Goal: Information Seeking & Learning: Learn about a topic

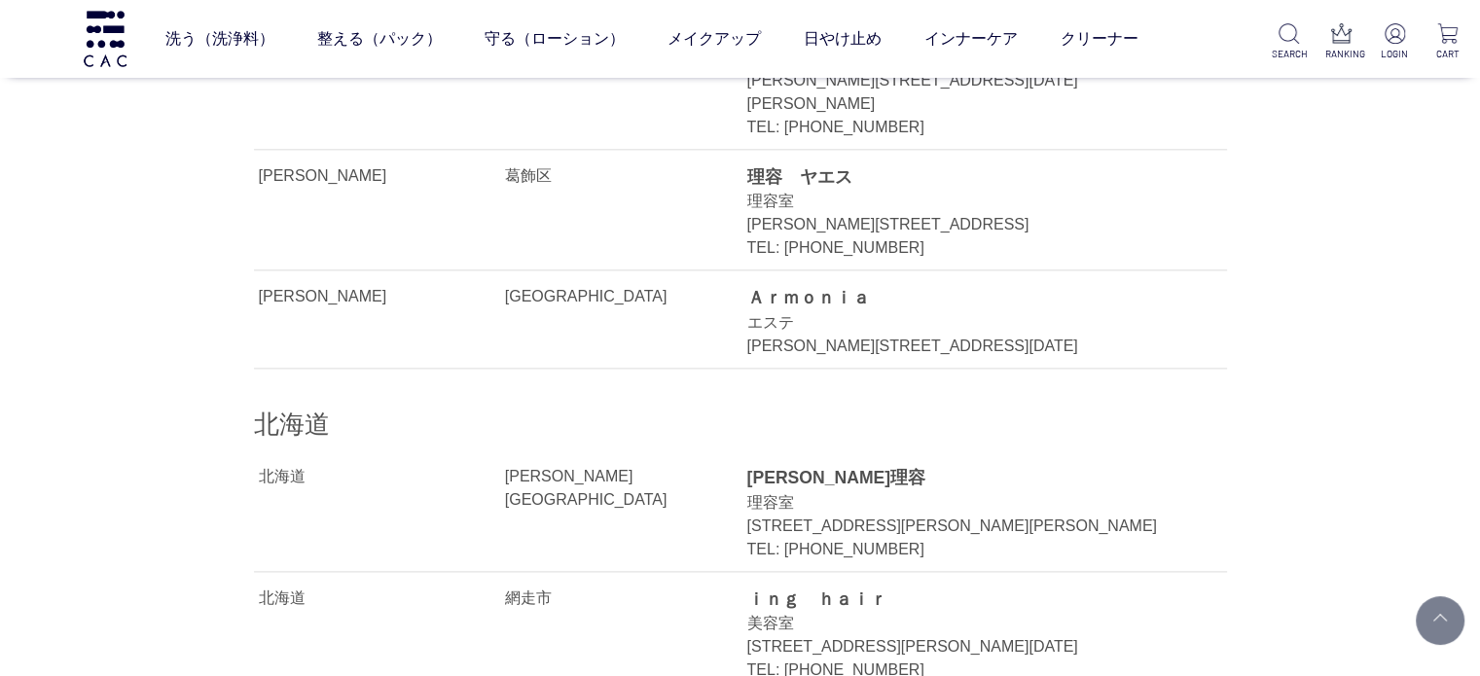
scroll to position [9828, 0]
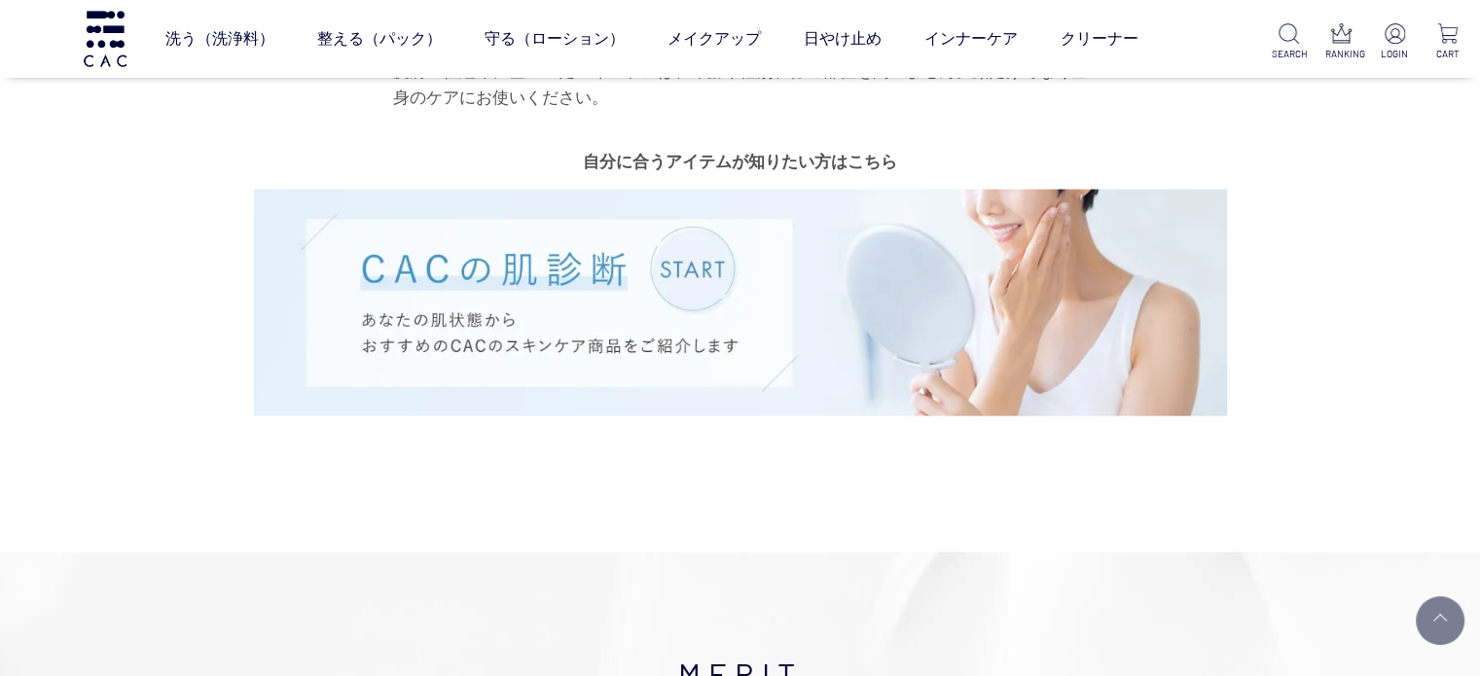
scroll to position [4184, 0]
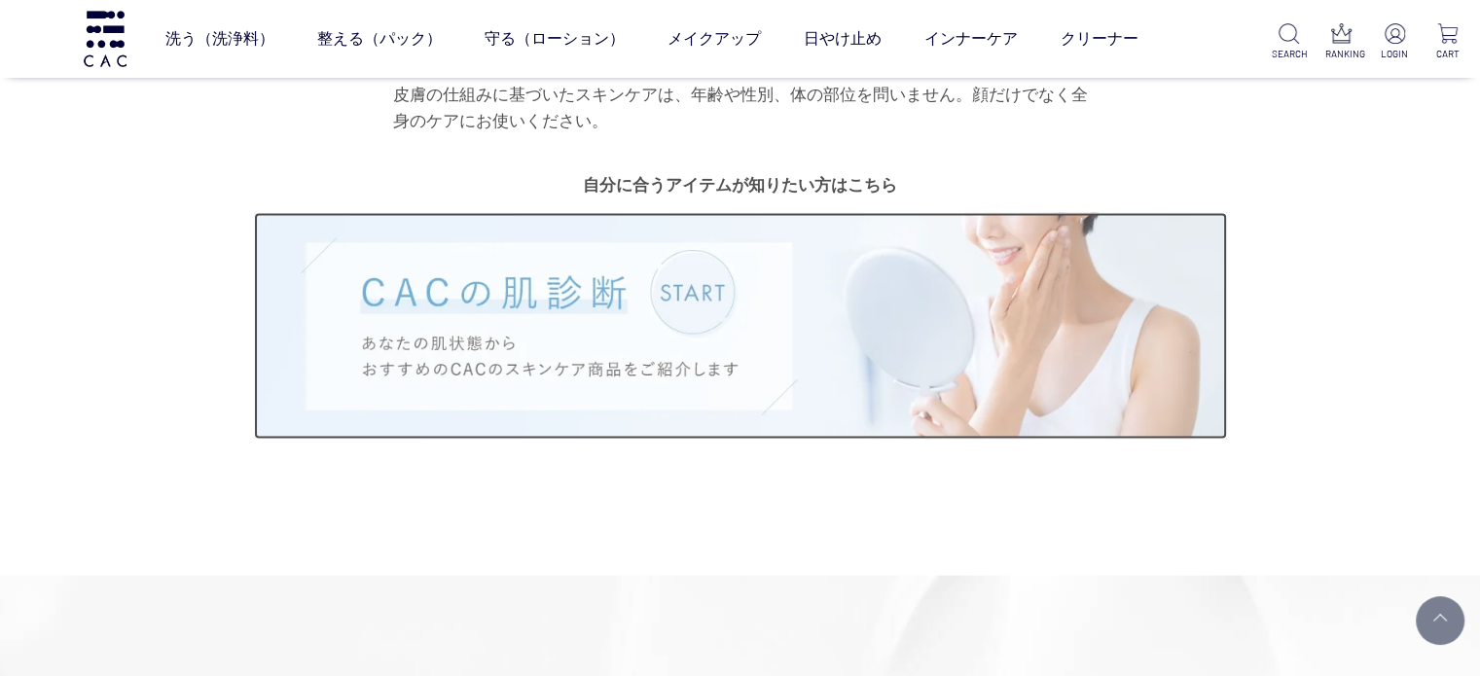
click at [715, 220] on img at bounding box center [740, 326] width 973 height 227
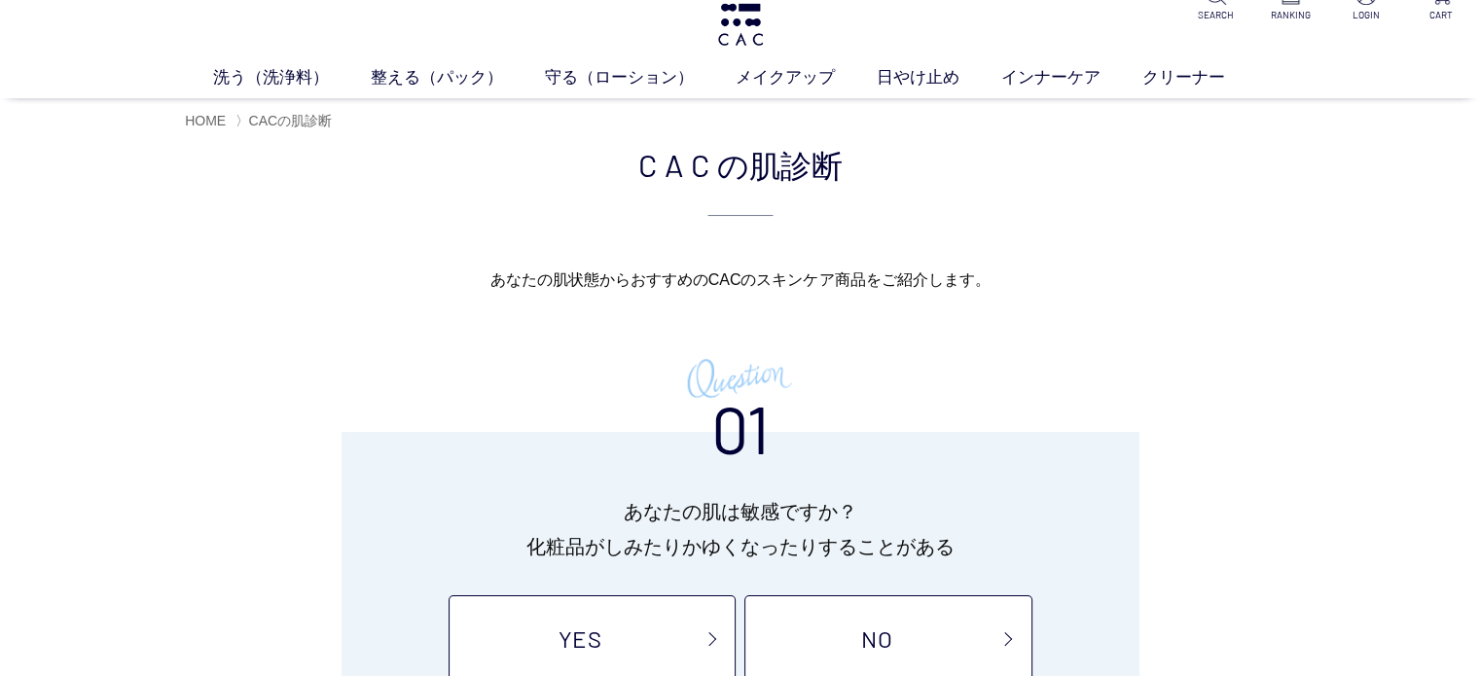
scroll to position [292, 0]
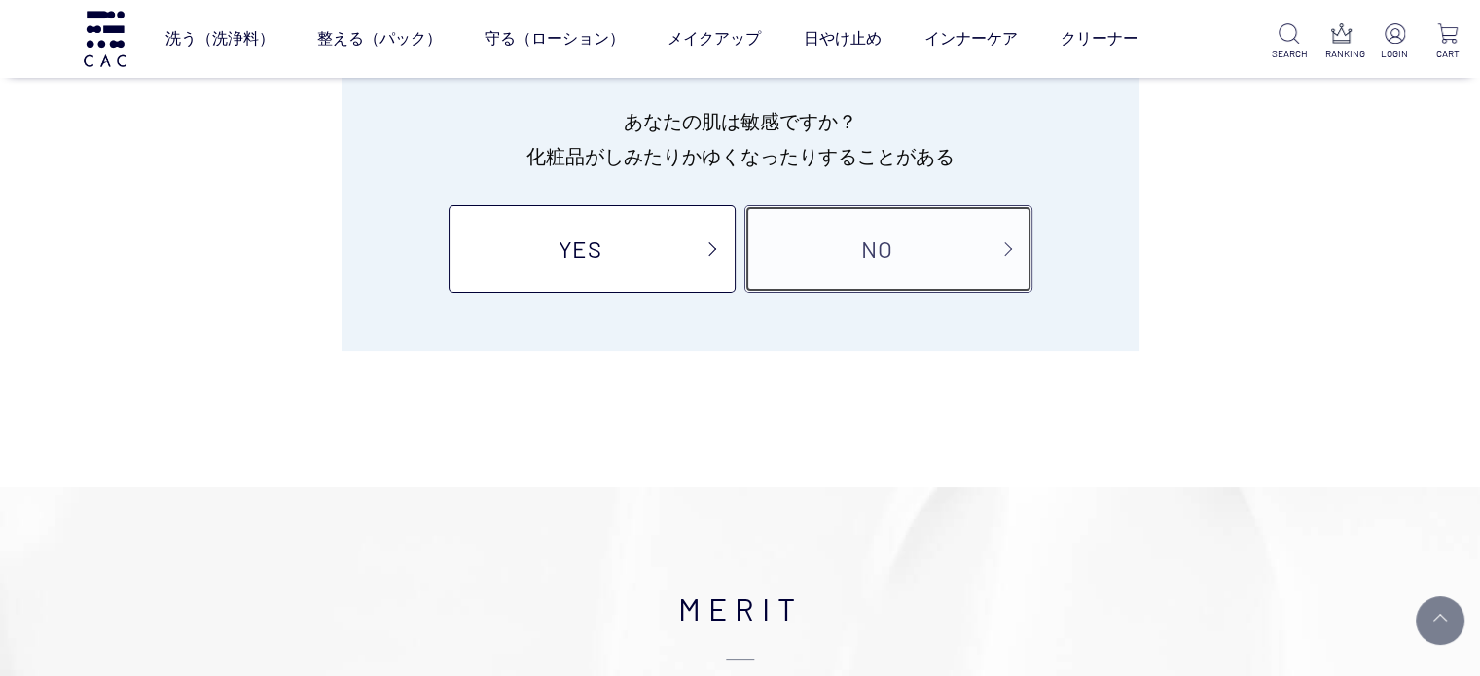
click at [835, 266] on link "NO" at bounding box center [887, 249] width 287 height 88
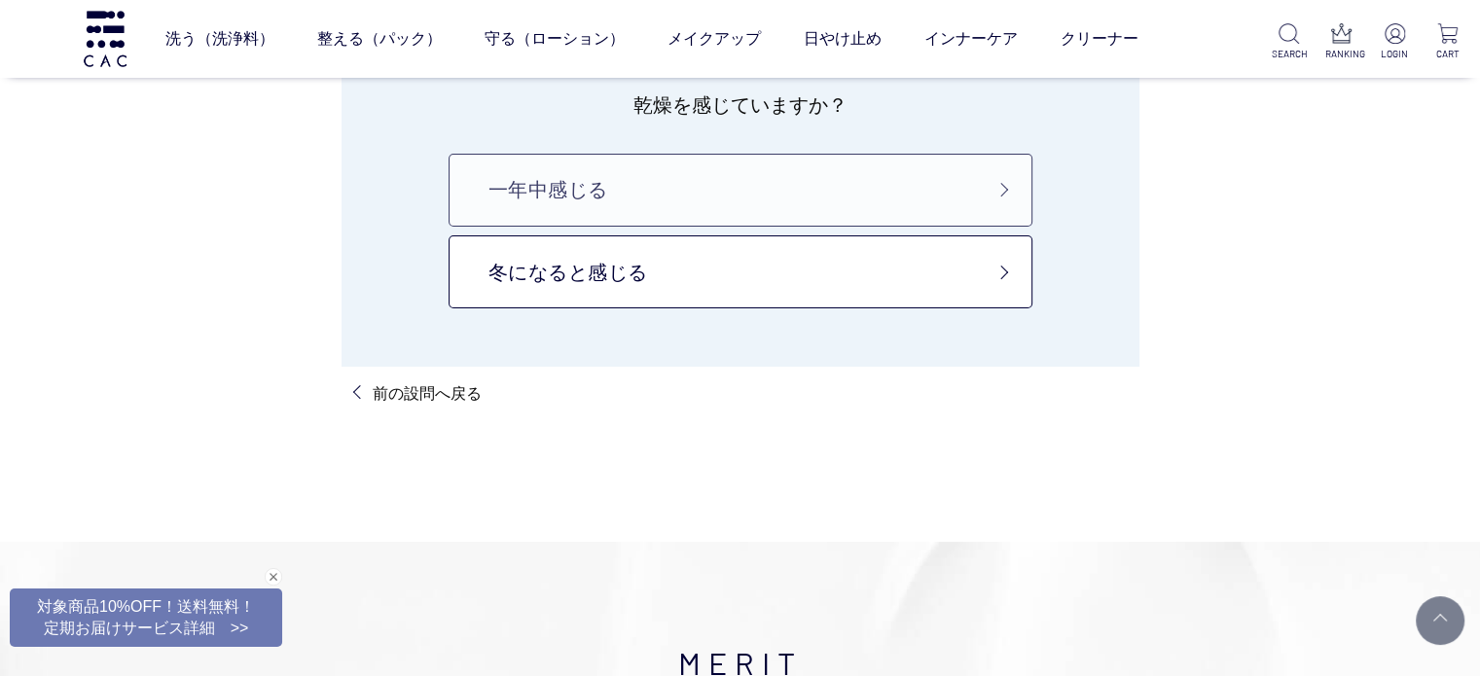
scroll to position [195, 0]
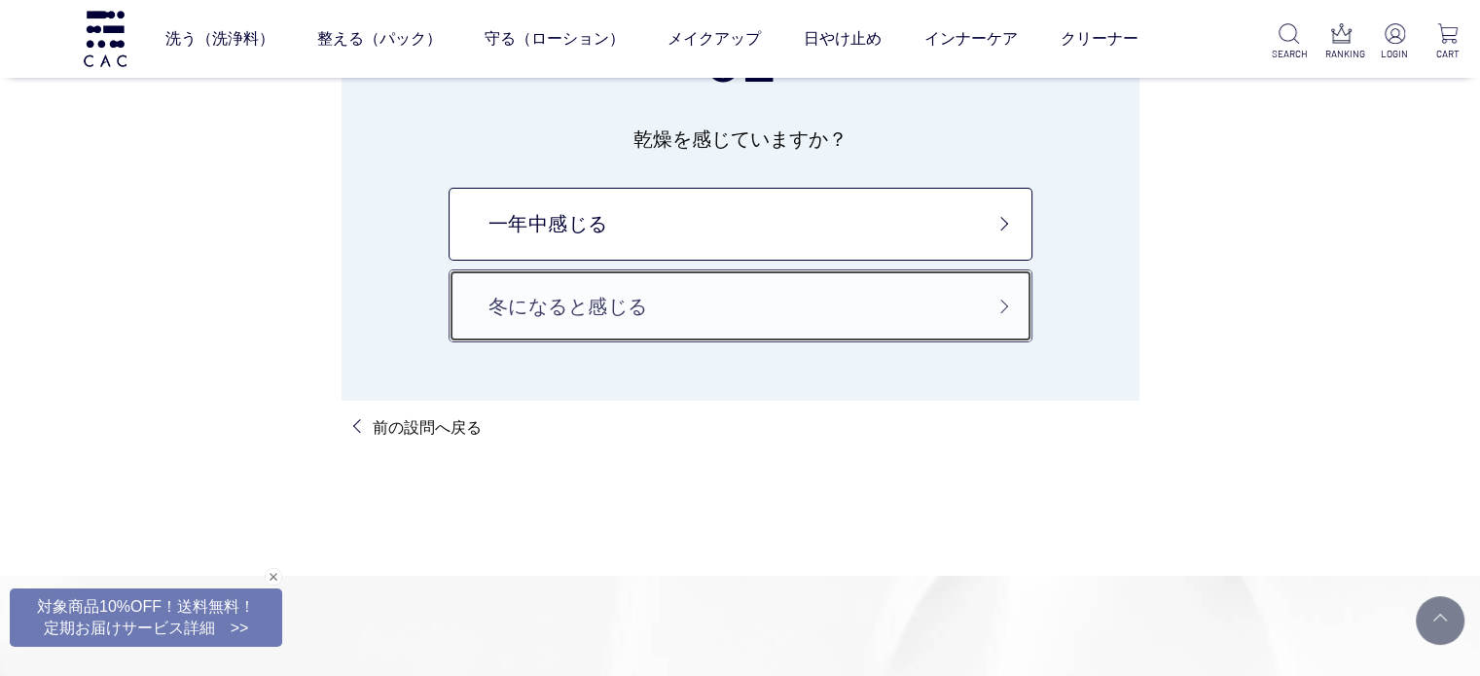
click at [680, 279] on link "冬になると感じる" at bounding box center [741, 306] width 584 height 73
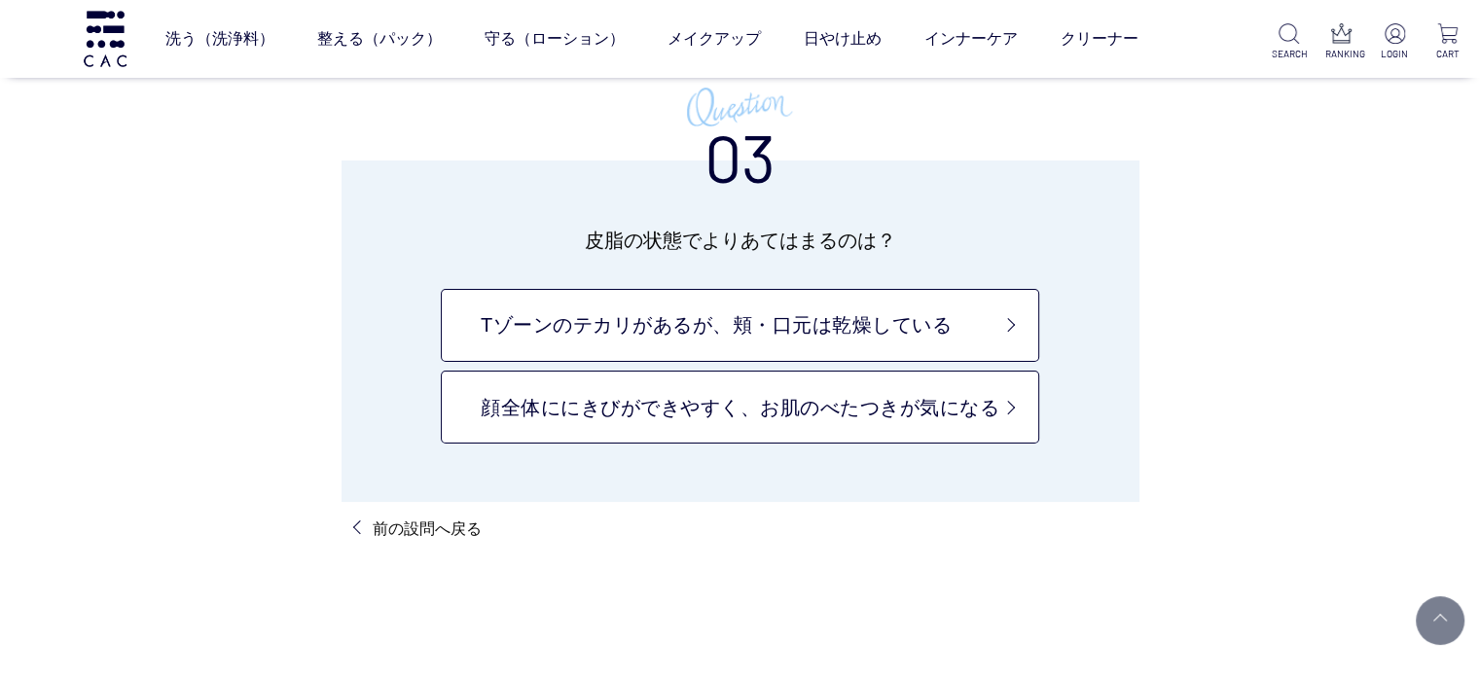
scroll to position [195, 0]
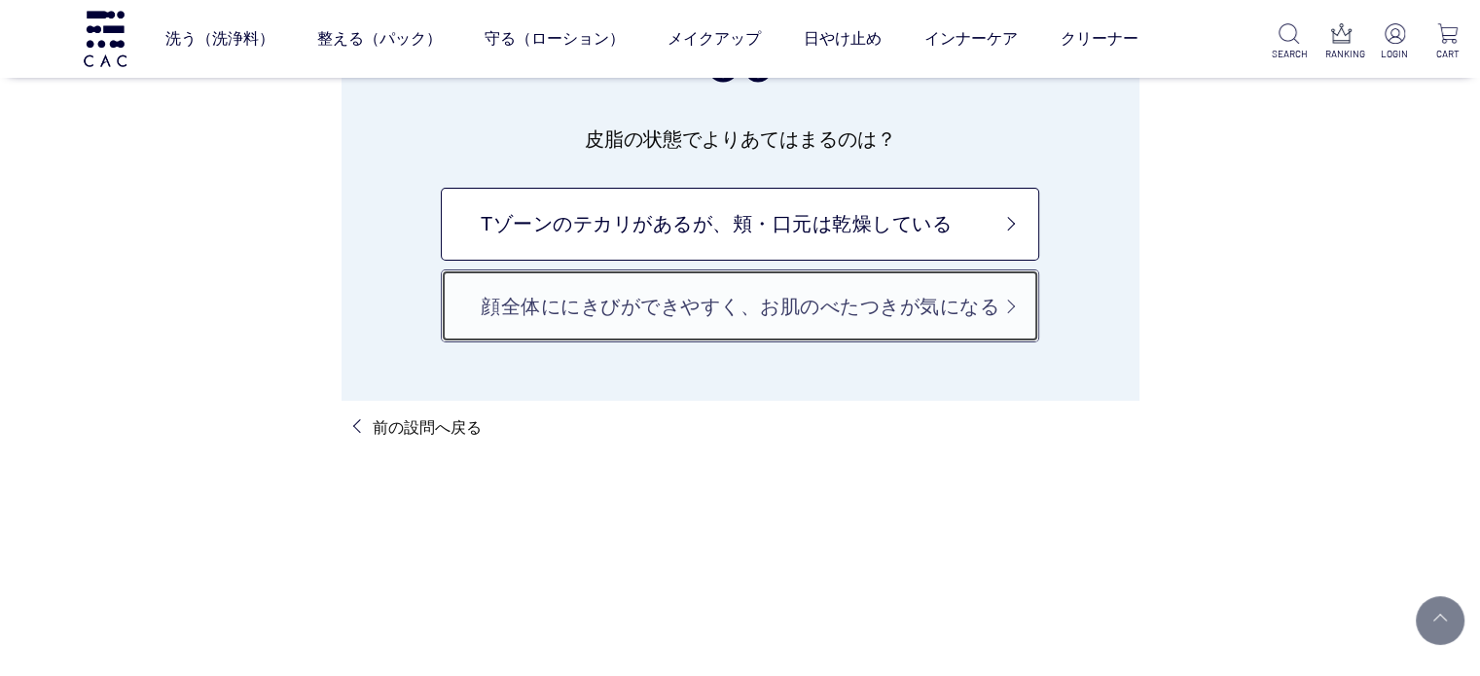
click at [680, 323] on link "顔全体ににきびができやすく、お肌のべたつきが気になる" at bounding box center [740, 306] width 598 height 73
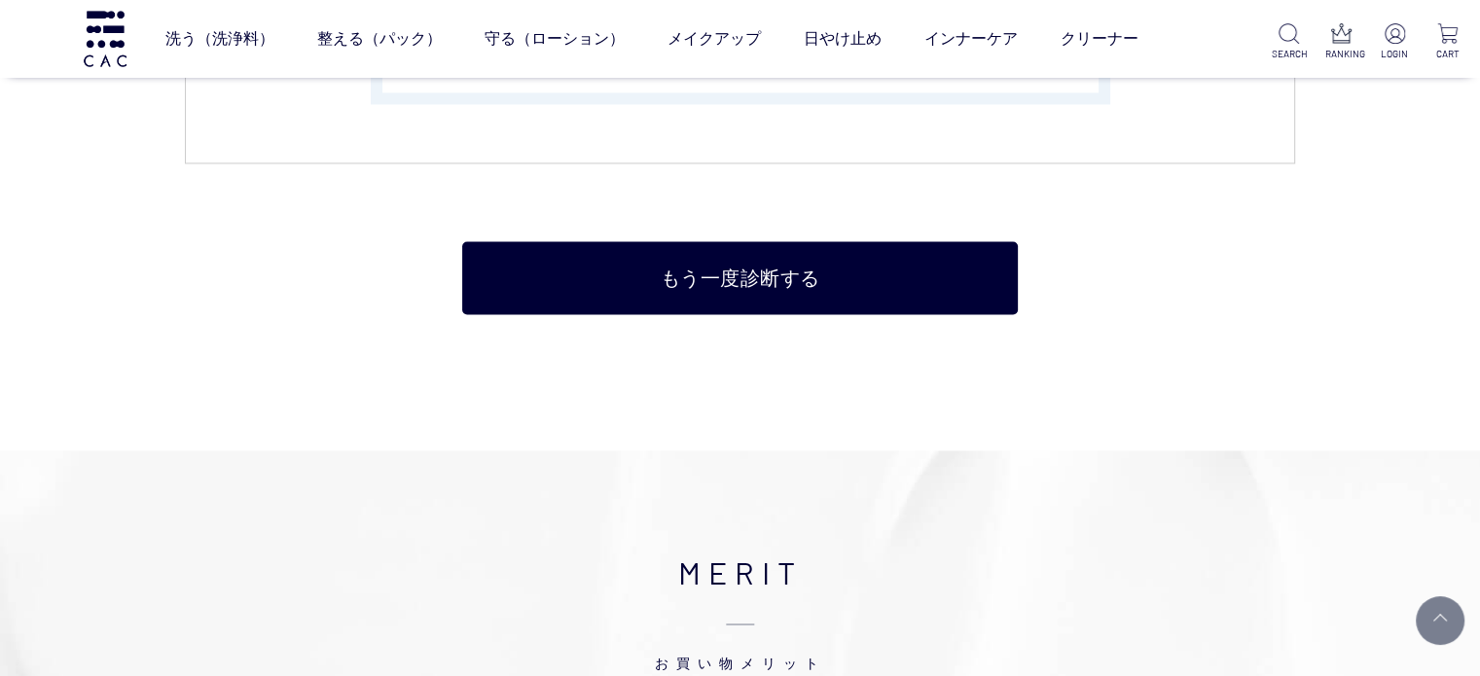
scroll to position [3406, 0]
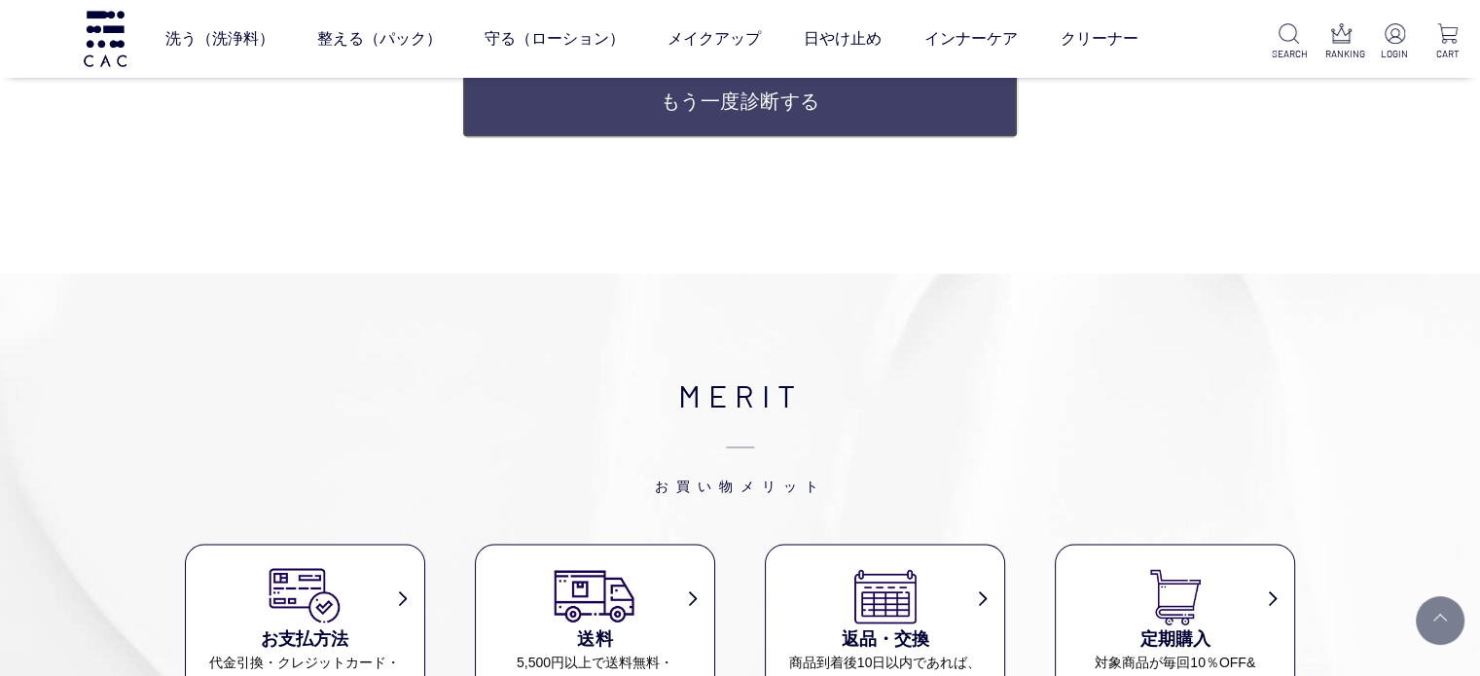
click at [737, 110] on link "もう一度診断する" at bounding box center [739, 100] width 555 height 73
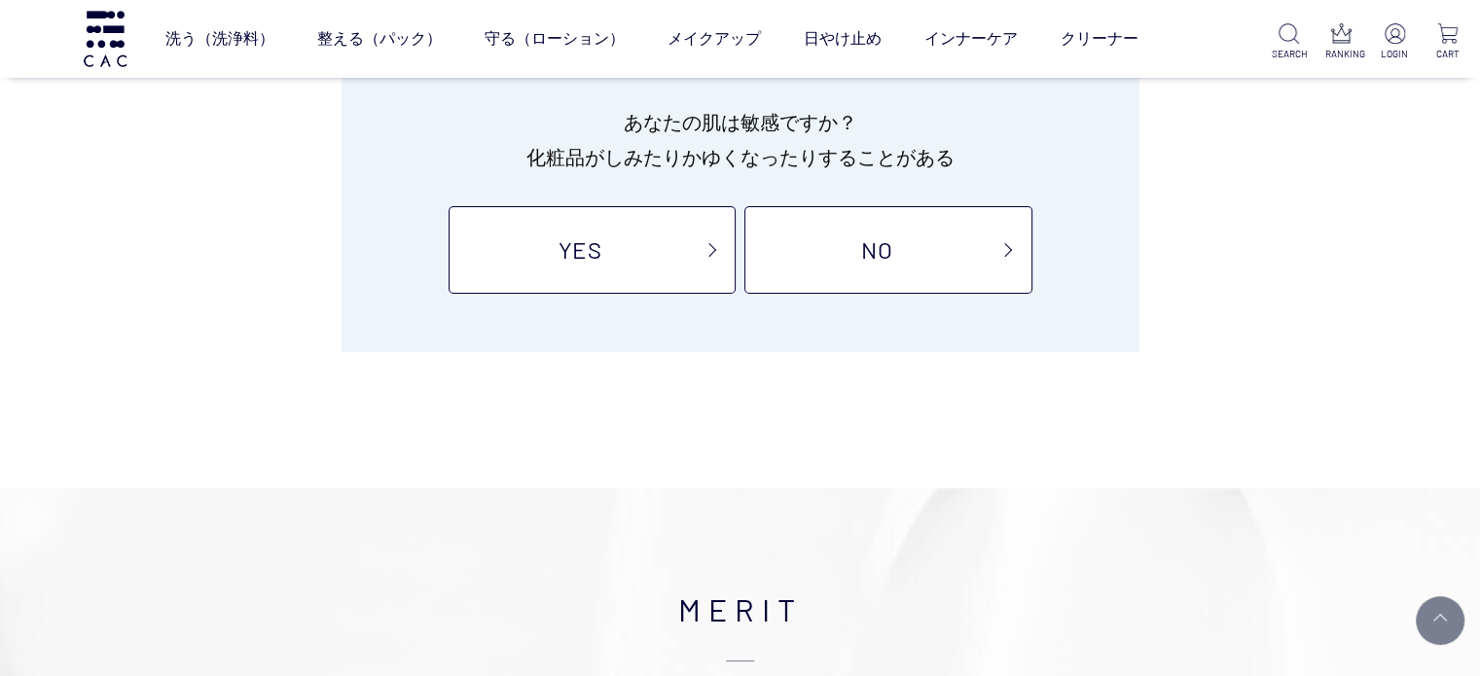
scroll to position [292, 0]
click at [684, 250] on link "YES" at bounding box center [592, 249] width 287 height 88
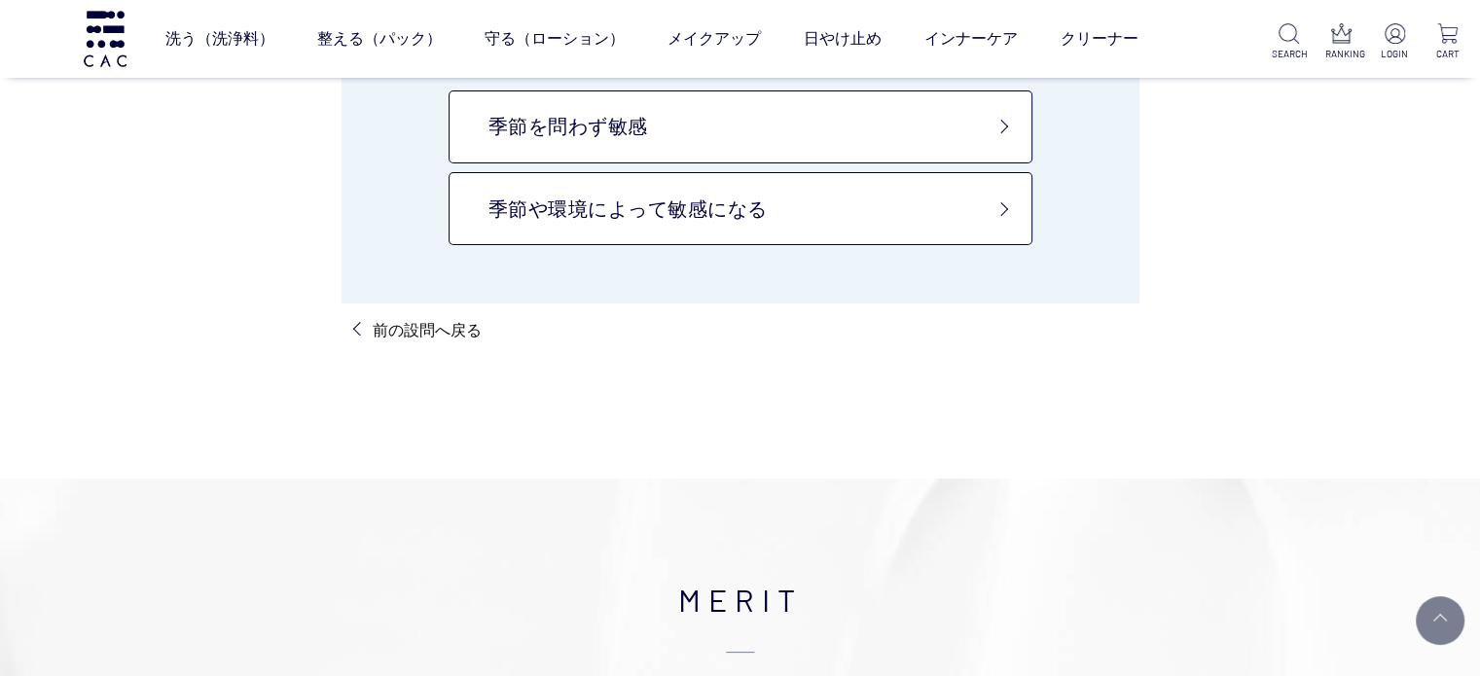
scroll to position [195, 0]
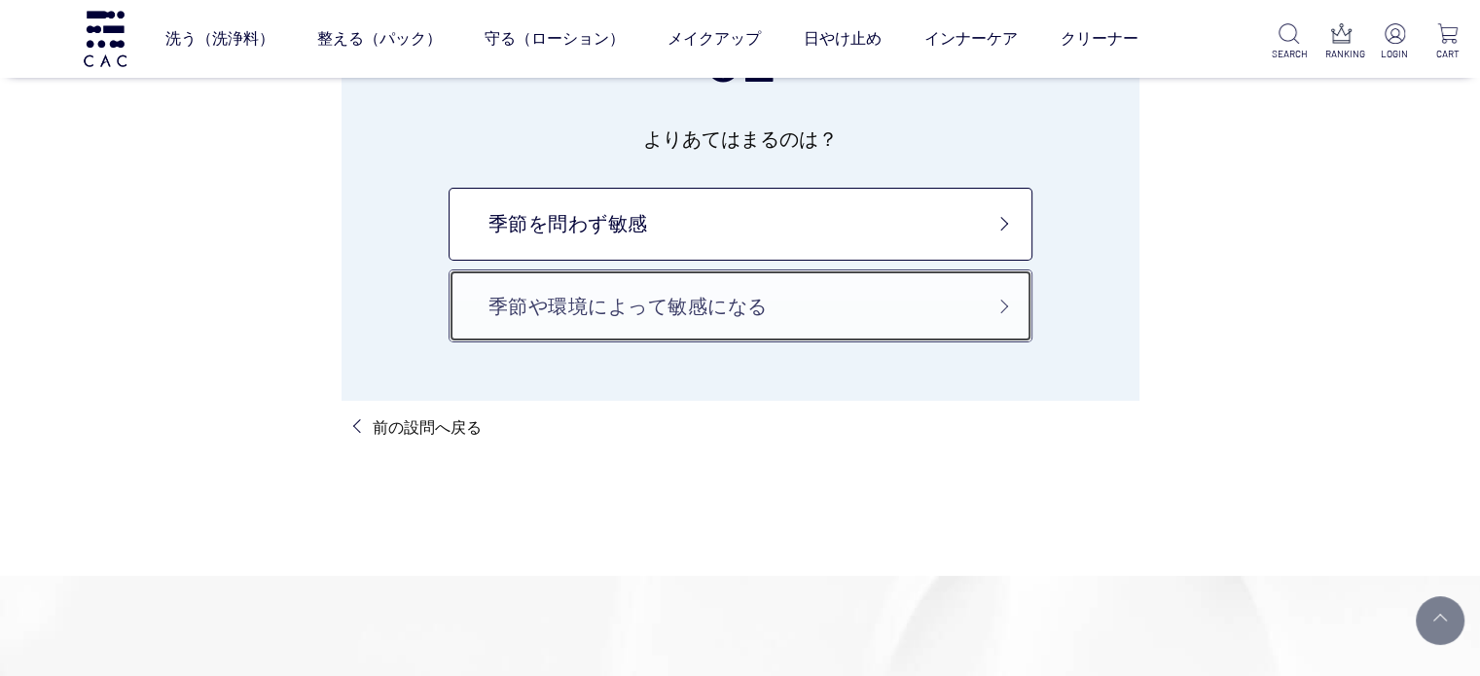
click at [662, 299] on link "季節や環境によって敏感になる" at bounding box center [741, 306] width 584 height 73
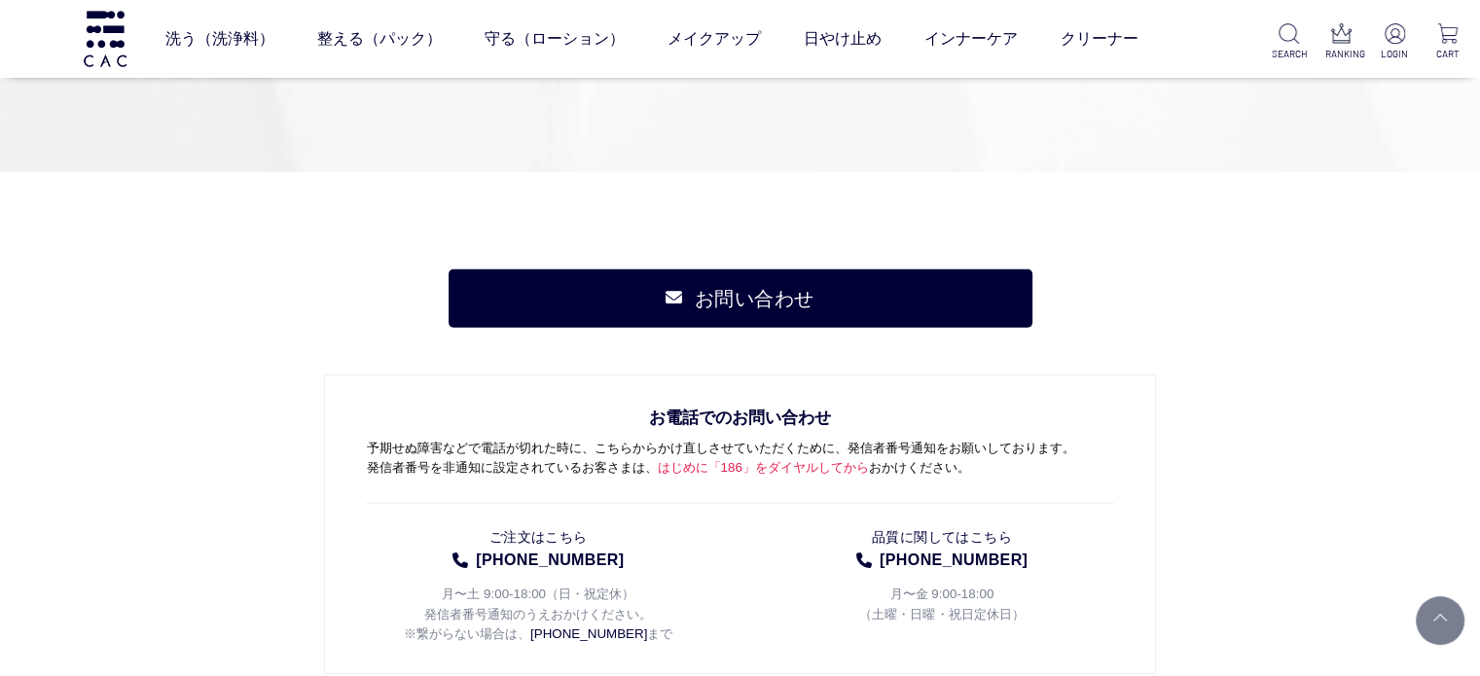
scroll to position [5741, 0]
